Goal: Register for event/course

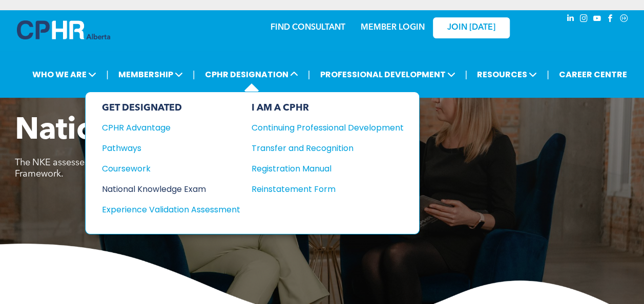
click at [196, 189] on div "National Knowledge Exam" at bounding box center [164, 189] width 124 height 13
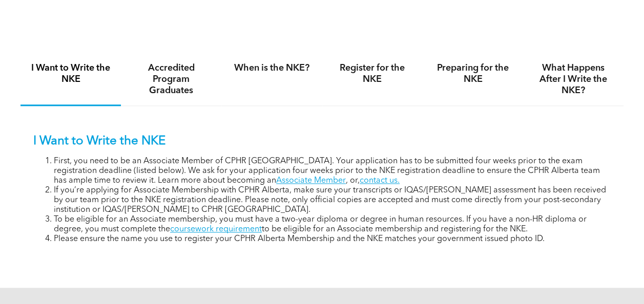
scroll to position [615, 0]
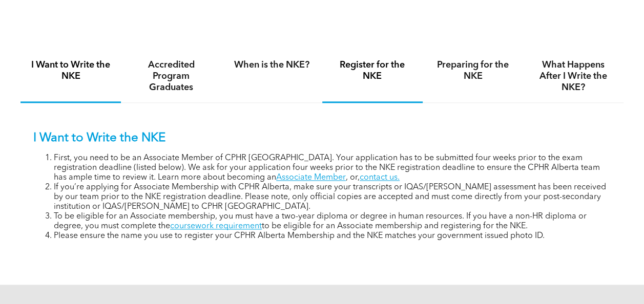
click at [358, 85] on div "Register for the NKE" at bounding box center [372, 76] width 100 height 53
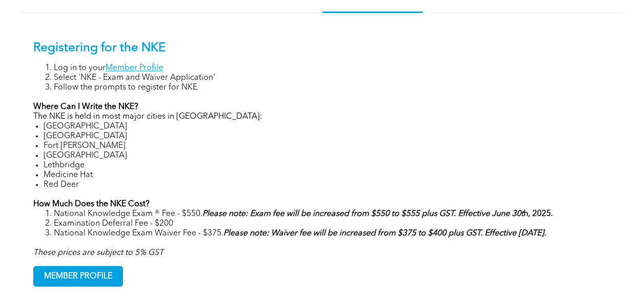
scroll to position [769, 0]
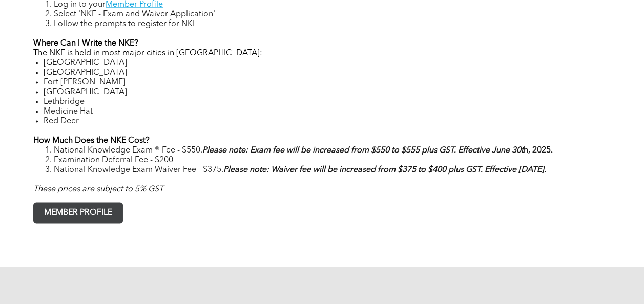
click at [117, 208] on link "MEMBER PROFILE" at bounding box center [78, 212] width 90 height 21
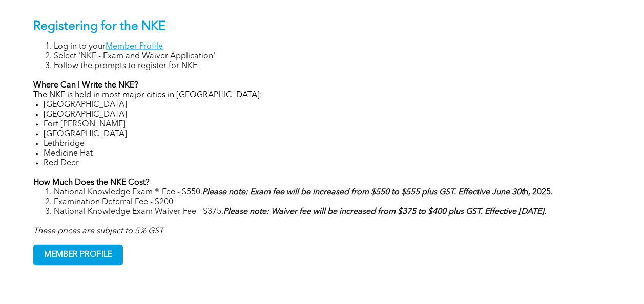
scroll to position [717, 0]
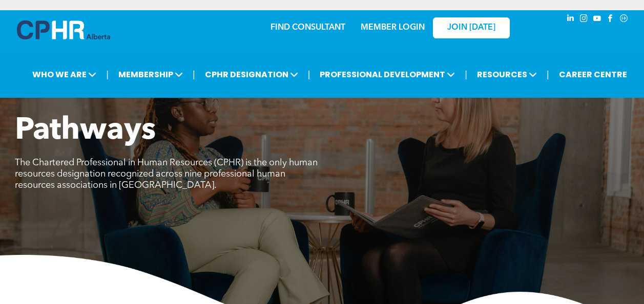
scroll to position [1127, 0]
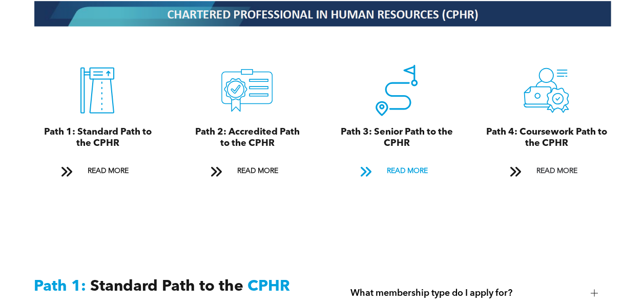
click at [397, 166] on span "READ MORE" at bounding box center [407, 171] width 48 height 19
